Goal: Task Accomplishment & Management: Manage account settings

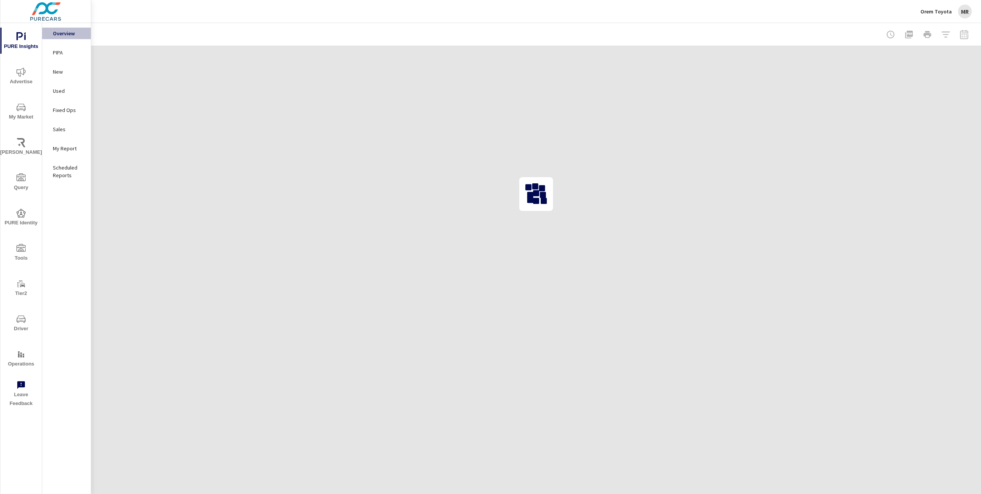
click at [963, 12] on div "MR" at bounding box center [965, 12] width 14 height 14
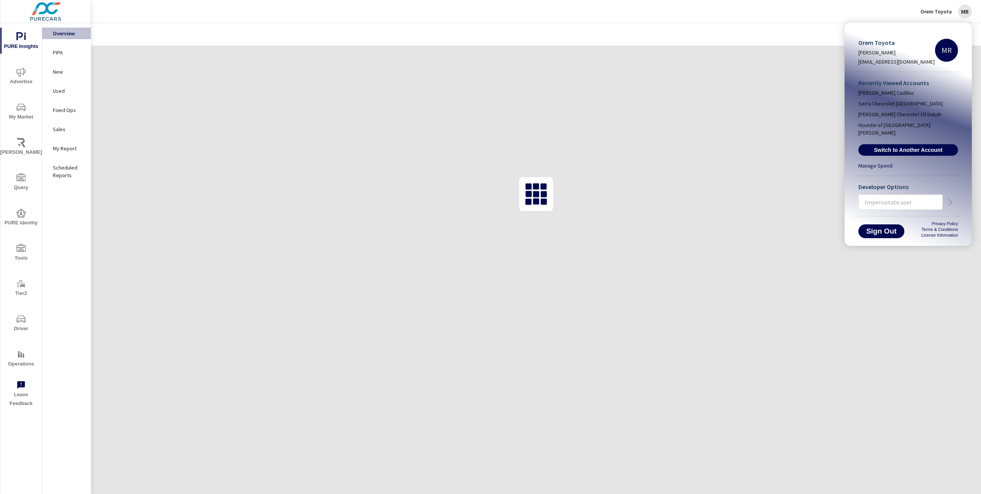
click at [884, 198] on input "text" at bounding box center [901, 202] width 84 height 20
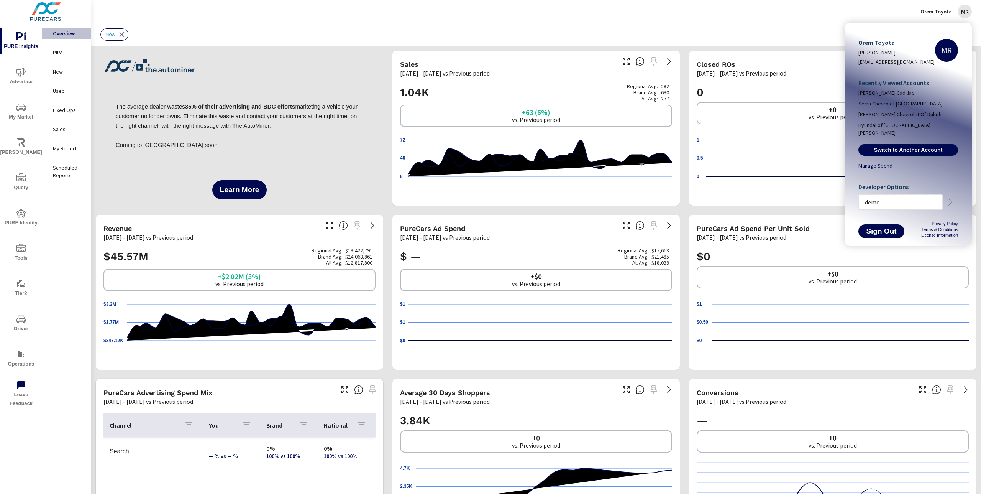
type input "demo"
drag, startPoint x: 946, startPoint y: 12, endPoint x: 940, endPoint y: 15, distance: 6.3
click at [946, 12] on div at bounding box center [490, 247] width 981 height 494
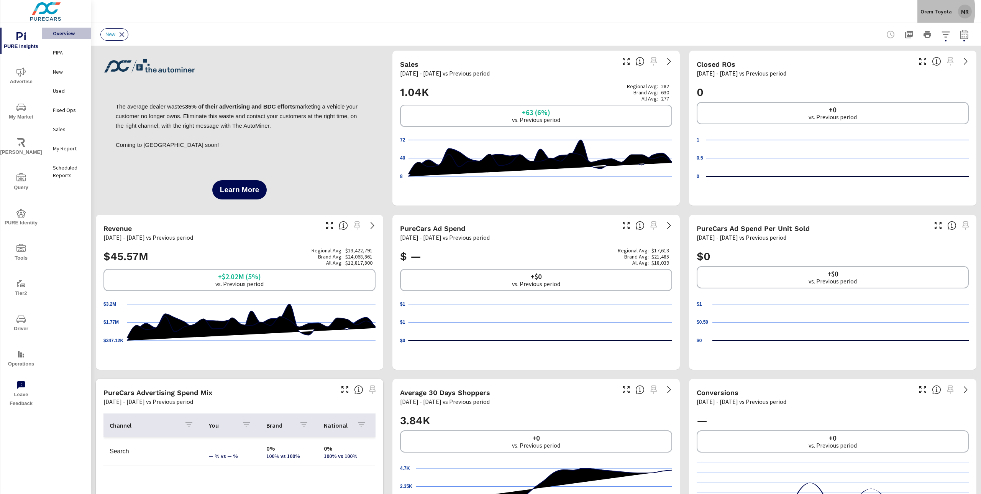
click at [929, 10] on p "Orem Toyota" at bounding box center [936, 11] width 31 height 7
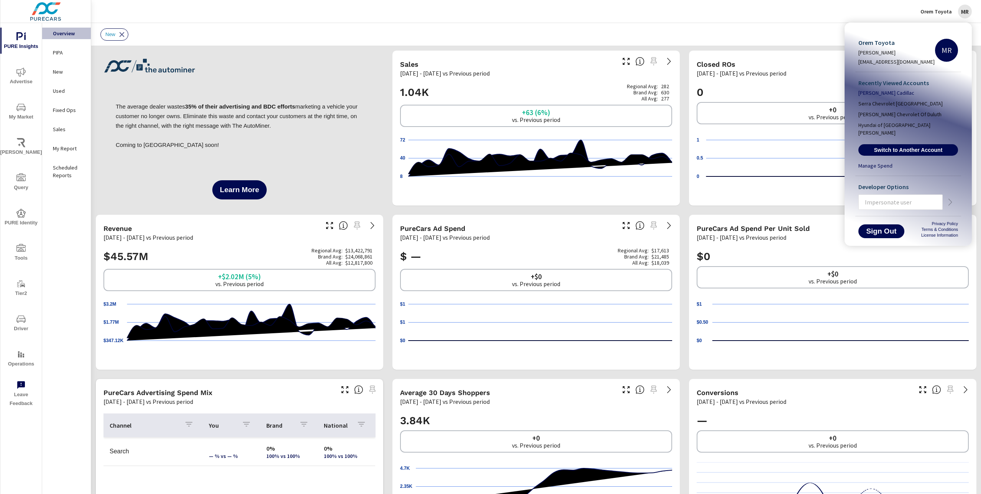
click at [883, 94] on span "Hennessy Cadillac" at bounding box center [887, 93] width 56 height 8
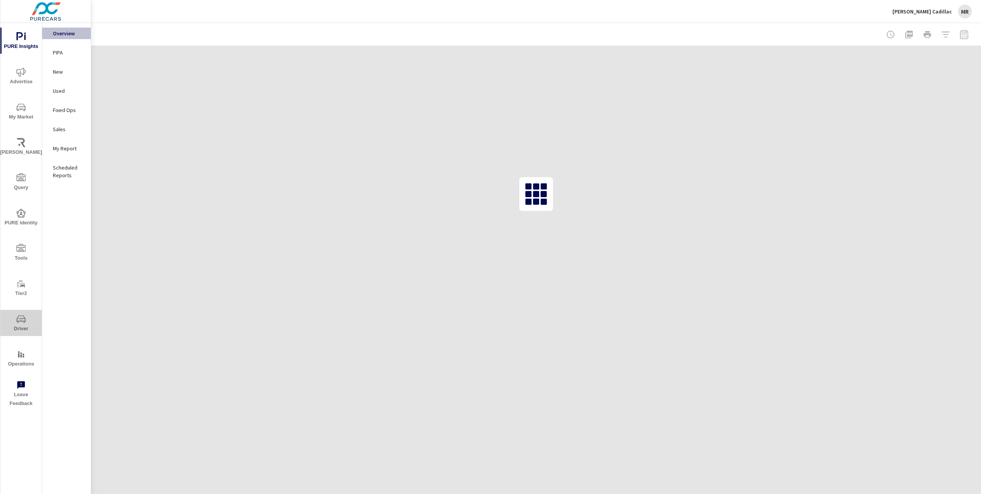
click at [23, 324] on span "Driver" at bounding box center [21, 323] width 37 height 19
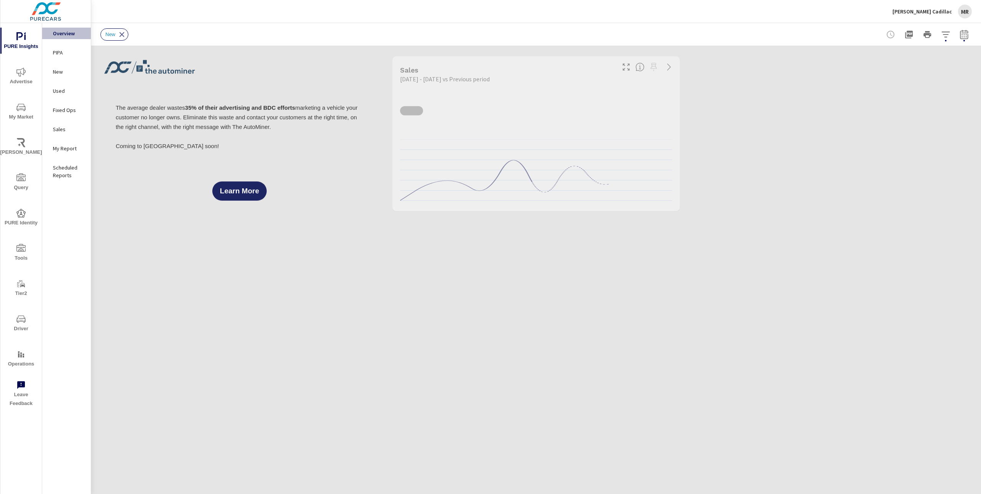
click at [21, 325] on span "Driver" at bounding box center [21, 323] width 37 height 19
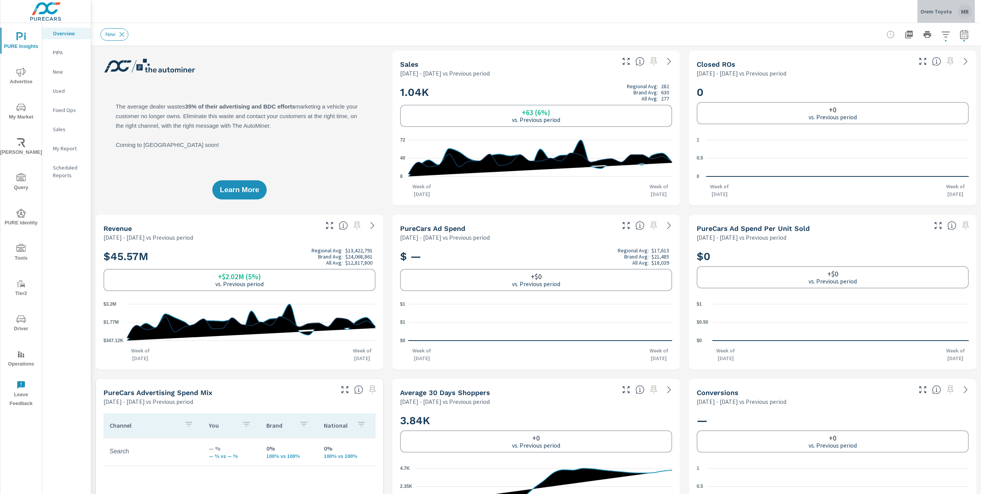
click at [966, 13] on div "MR" at bounding box center [965, 12] width 14 height 14
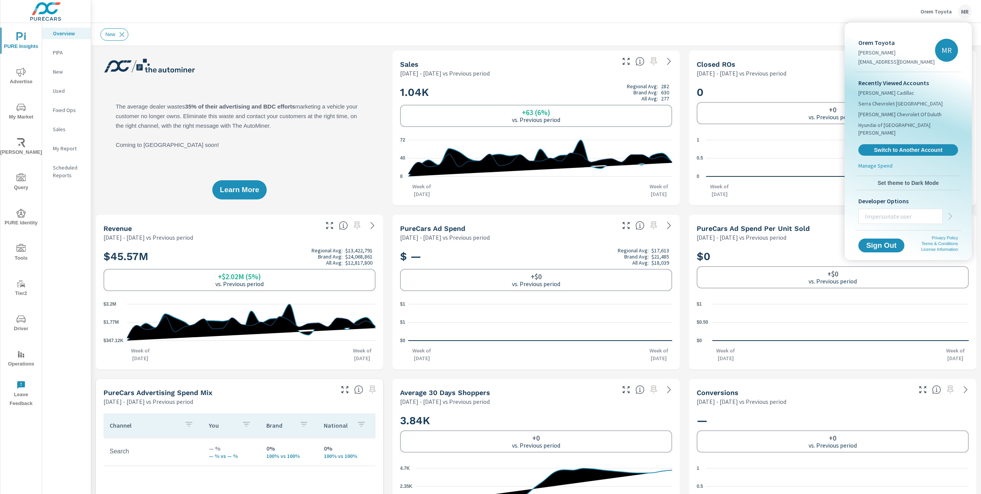
click at [896, 209] on input "text" at bounding box center [901, 216] width 84 height 20
type input "demoprospect"
drag, startPoint x: 793, startPoint y: 35, endPoint x: 792, endPoint y: 25, distance: 9.6
click at [793, 35] on div at bounding box center [490, 247] width 981 height 494
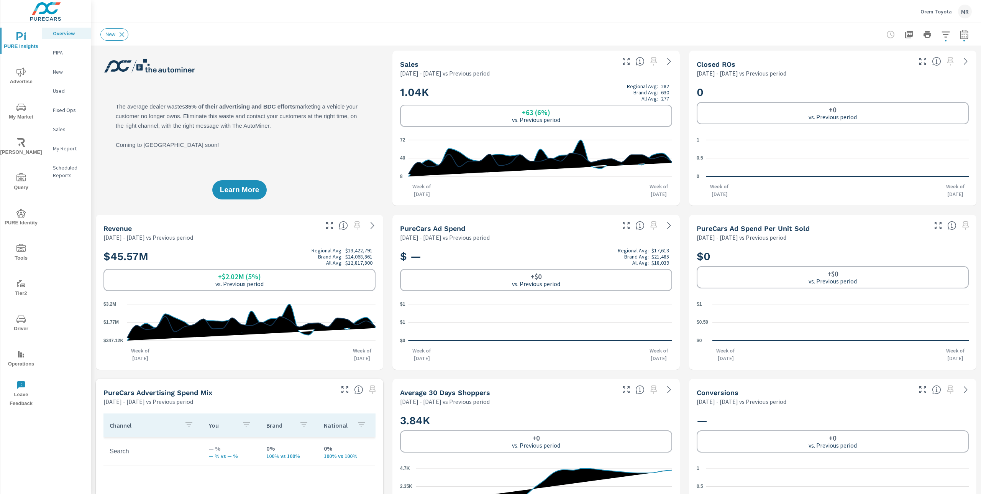
drag, startPoint x: 786, startPoint y: 7, endPoint x: 807, endPoint y: 0, distance: 22.0
click at [793, 4] on div "Orem Toyota MR" at bounding box center [536, 11] width 872 height 23
click at [960, 13] on div "MR" at bounding box center [965, 12] width 14 height 14
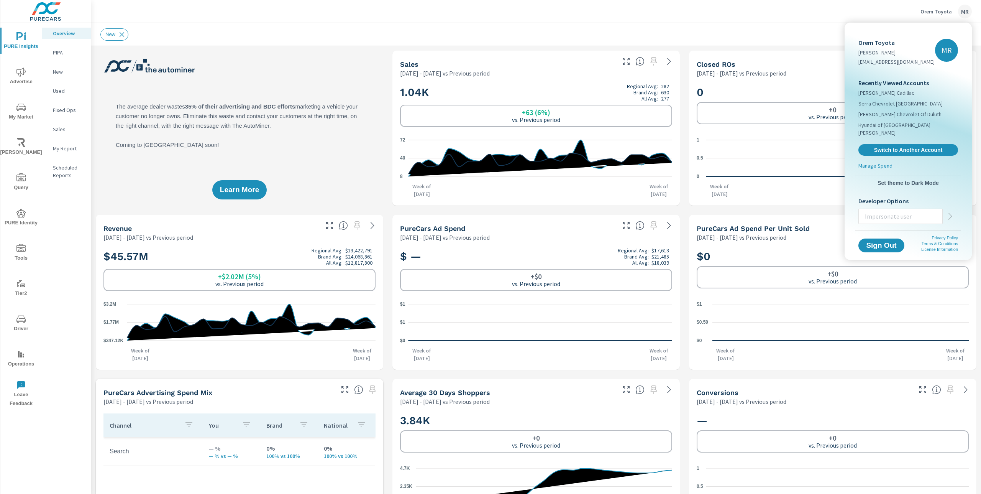
drag, startPoint x: 13, startPoint y: 15, endPoint x: 27, endPoint y: 24, distance: 16.5
click at [13, 16] on div at bounding box center [490, 247] width 981 height 494
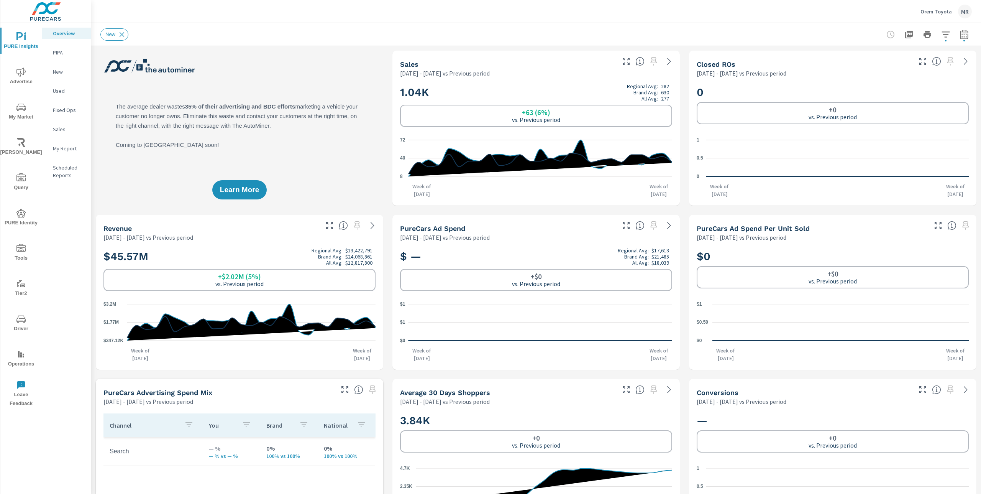
click at [41, 20] on div "Orem Toyota Mary Rivers maryr@purecars.com MR Recently Viewed Accounts Hennessy…" at bounding box center [490, 247] width 981 height 494
click at [37, 13] on img at bounding box center [45, 11] width 75 height 31
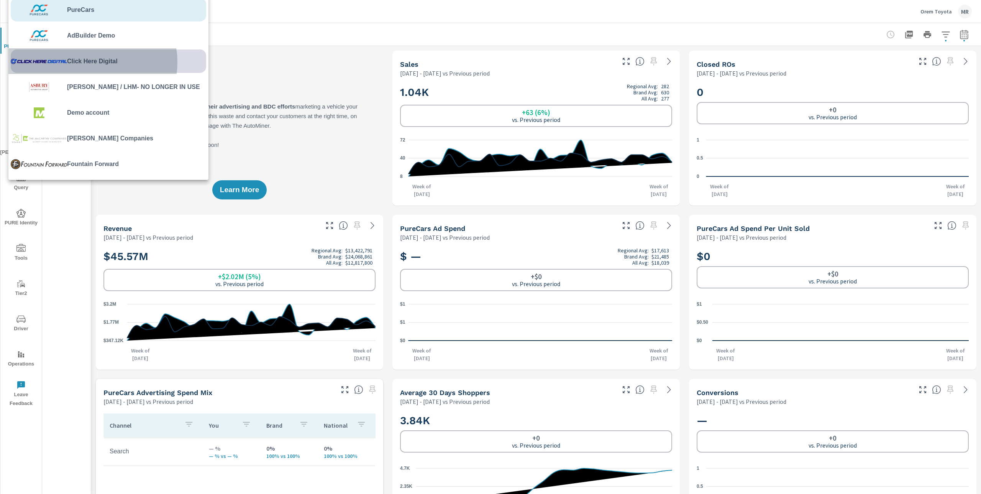
click at [92, 62] on span "Click Here Digital" at bounding box center [92, 61] width 51 height 9
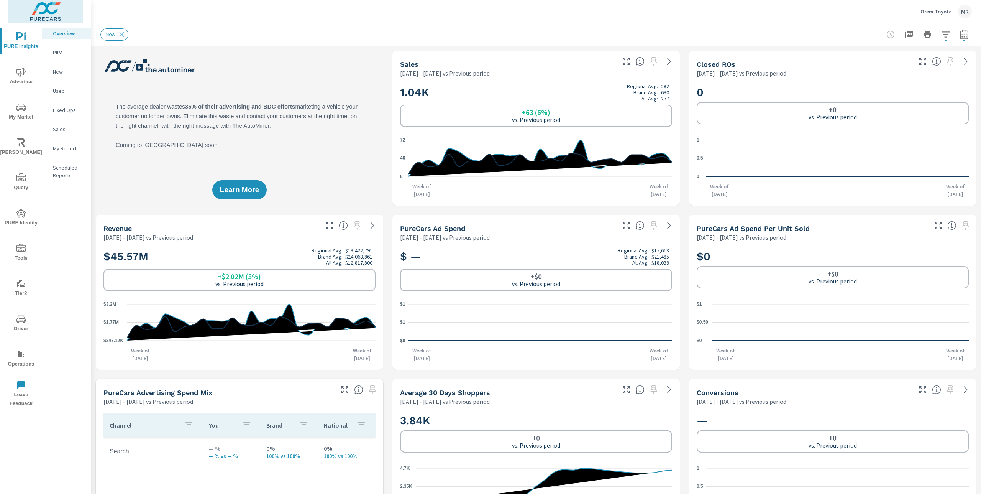
click at [53, 12] on img at bounding box center [45, 11] width 75 height 31
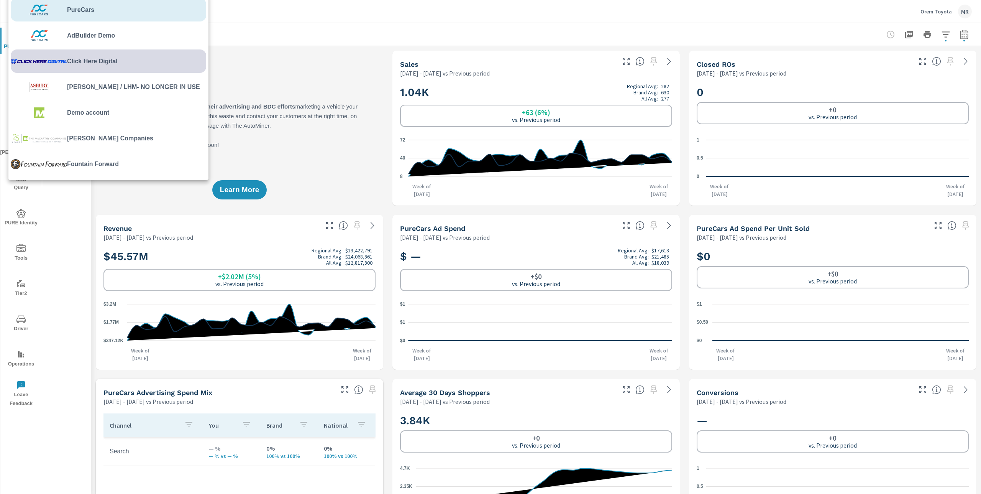
click at [59, 64] on img at bounding box center [39, 61] width 56 height 23
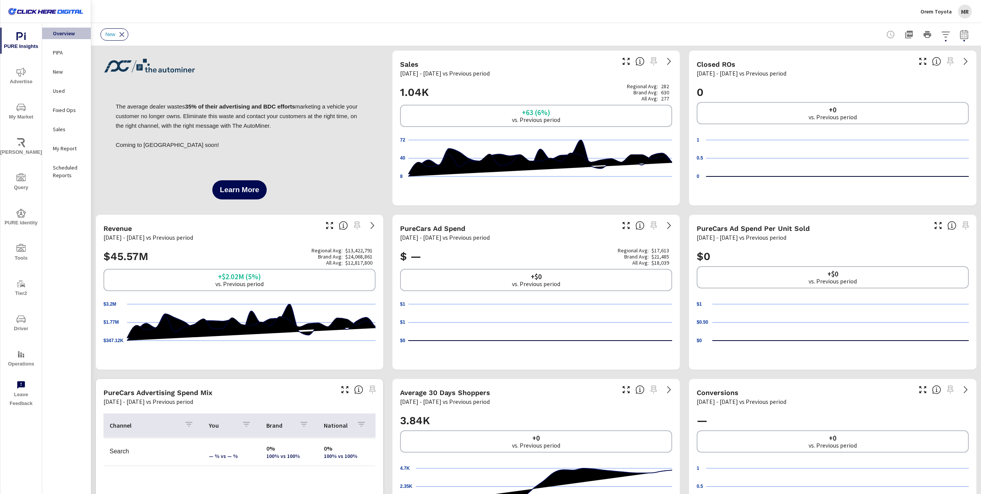
click at [25, 325] on span "Driver" at bounding box center [21, 323] width 37 height 19
